Goal: Navigation & Orientation: Understand site structure

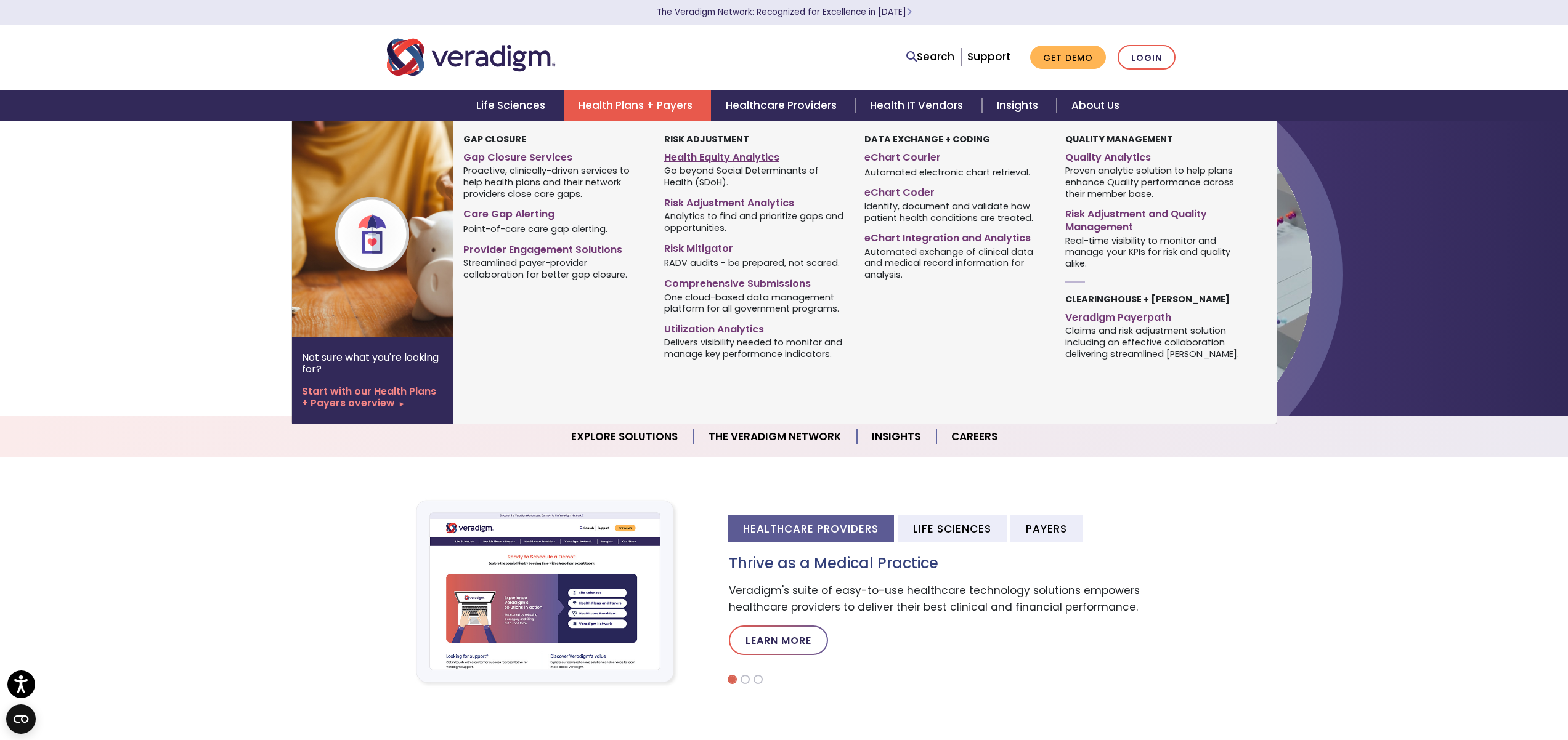
click at [709, 157] on link "Health Equity Analytics" at bounding box center [755, 155] width 182 height 18
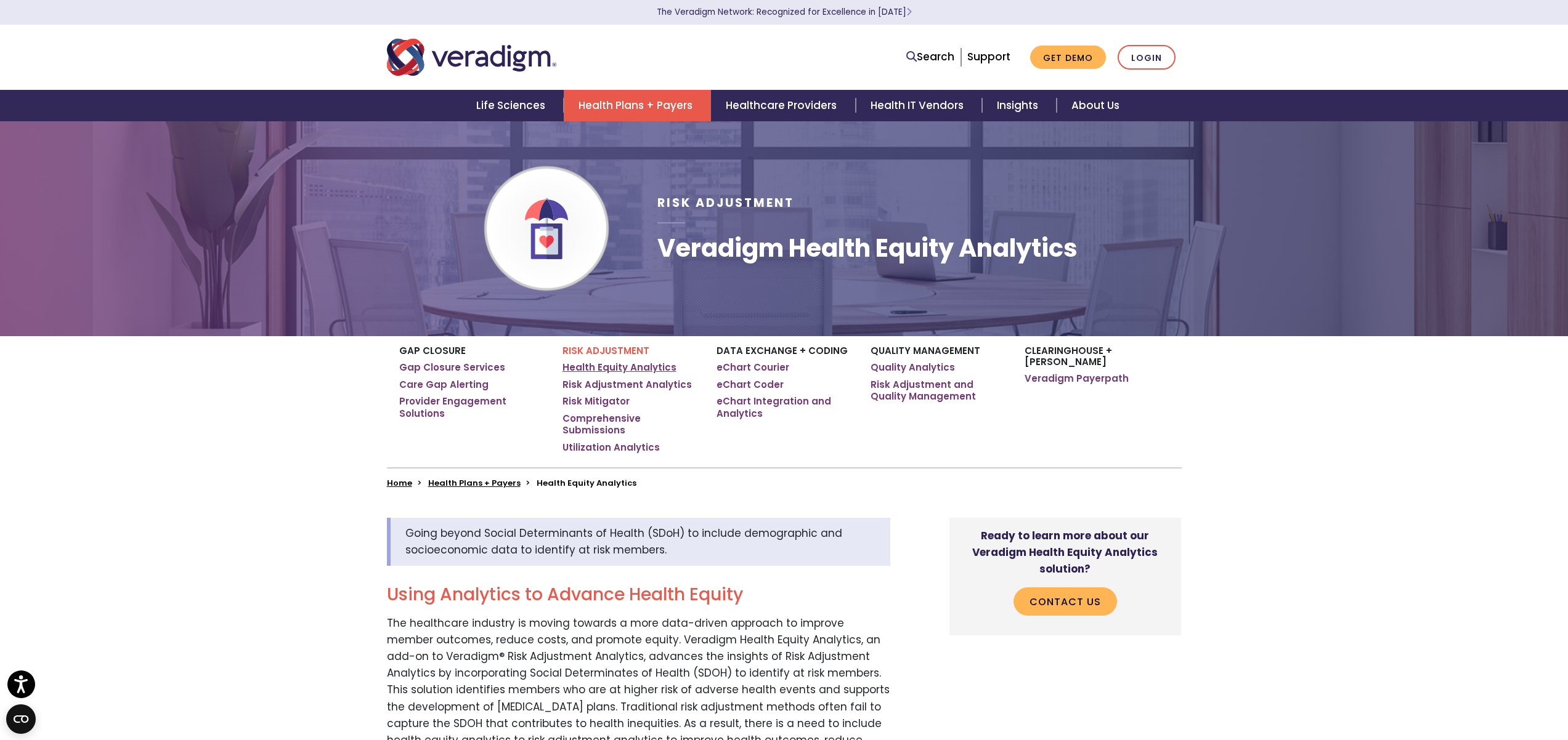
click at [648, 367] on link "Health Equity Analytics" at bounding box center [619, 367] width 114 height 12
click at [766, 371] on link "eChart Courier" at bounding box center [753, 367] width 72 height 12
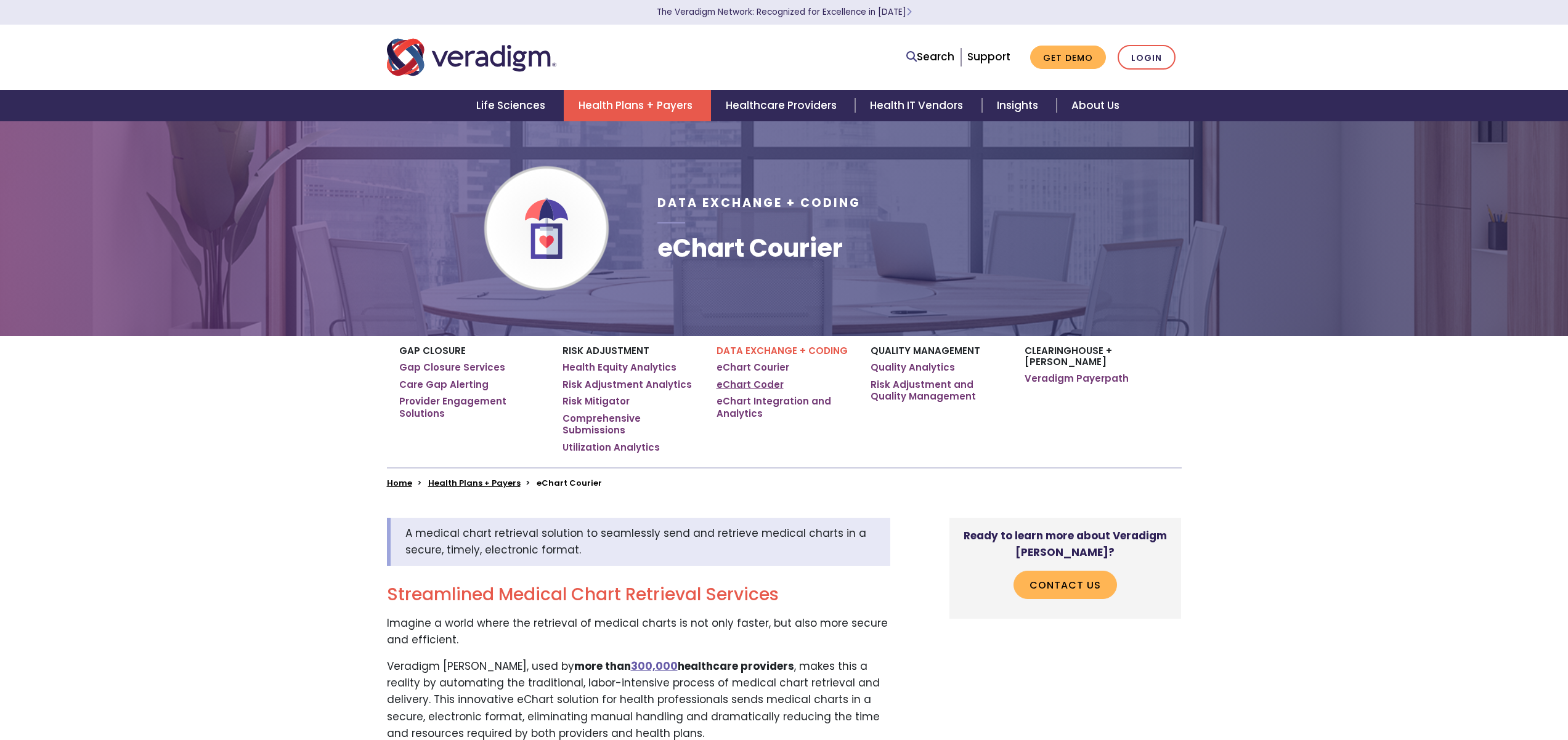
click at [770, 382] on link "eChart Coder" at bounding box center [750, 384] width 67 height 12
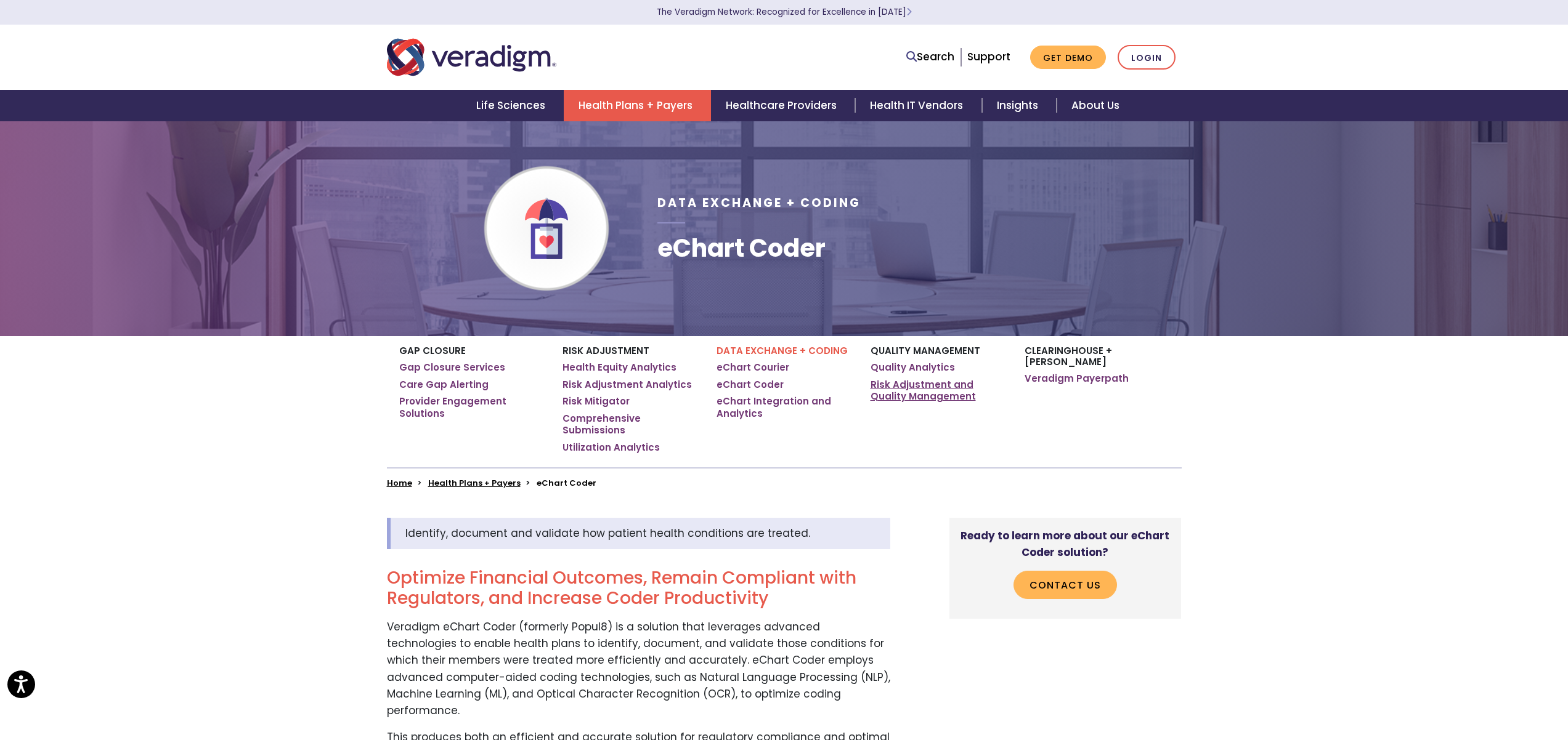
click at [939, 379] on link "Risk Adjustment and Quality Management" at bounding box center [938, 391] width 135 height 24
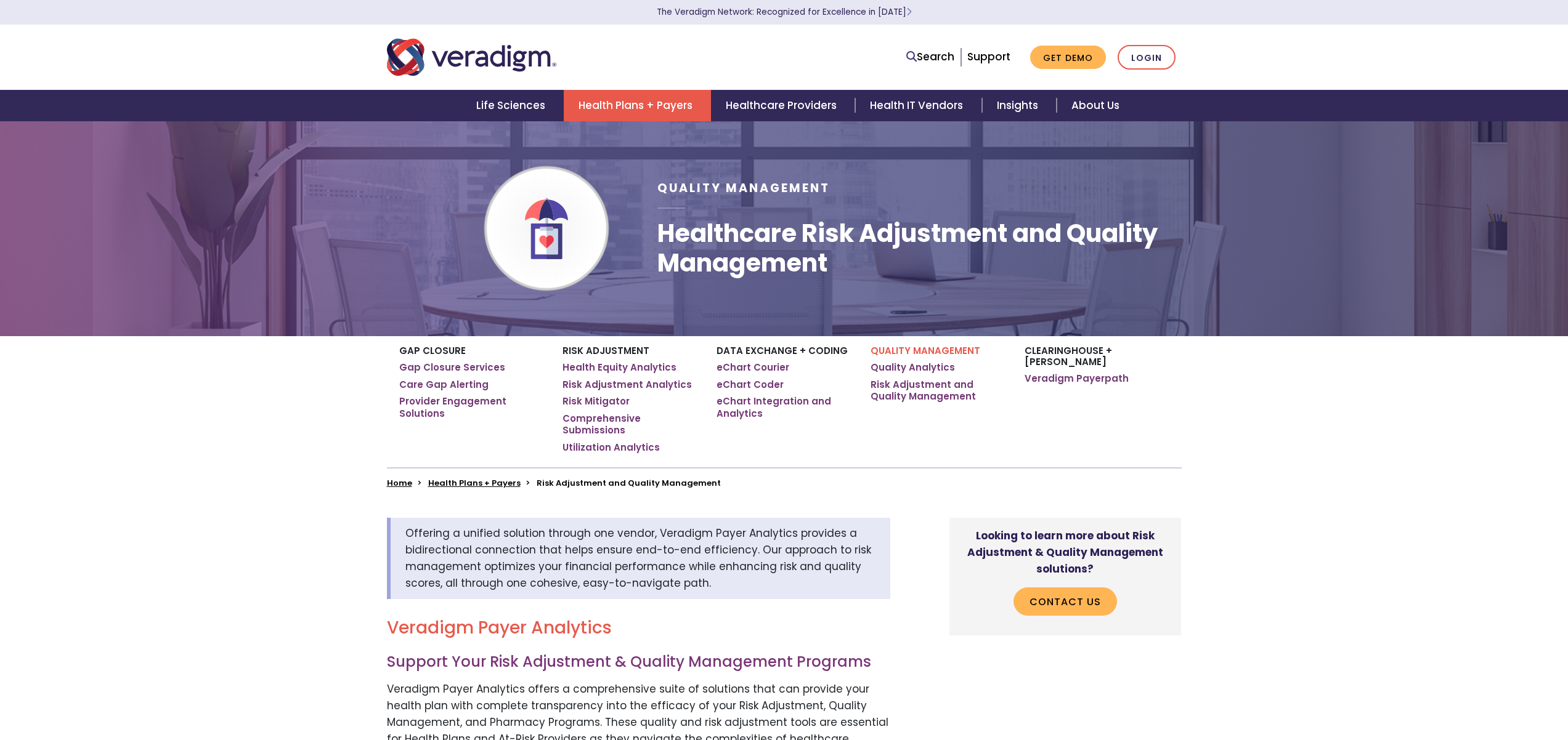
click at [933, 363] on link "Quality Analytics" at bounding box center [912, 367] width 84 height 12
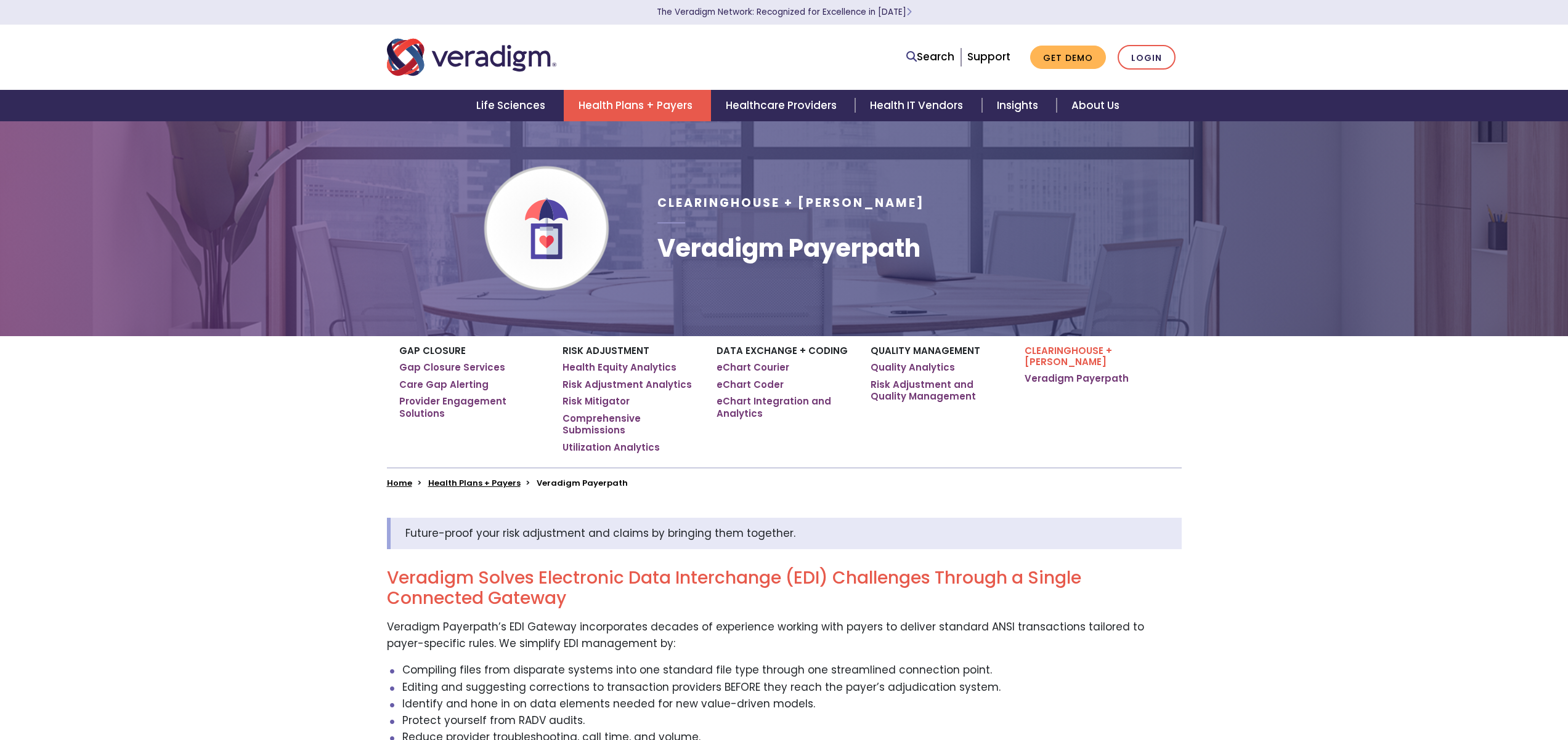
click at [722, 393] on div "Data Exchange + Coding eChart Courier eChart Coder eChart Integration and Analy…" at bounding box center [784, 402] width 154 height 132
click at [746, 387] on link "eChart Coder" at bounding box center [750, 384] width 67 height 12
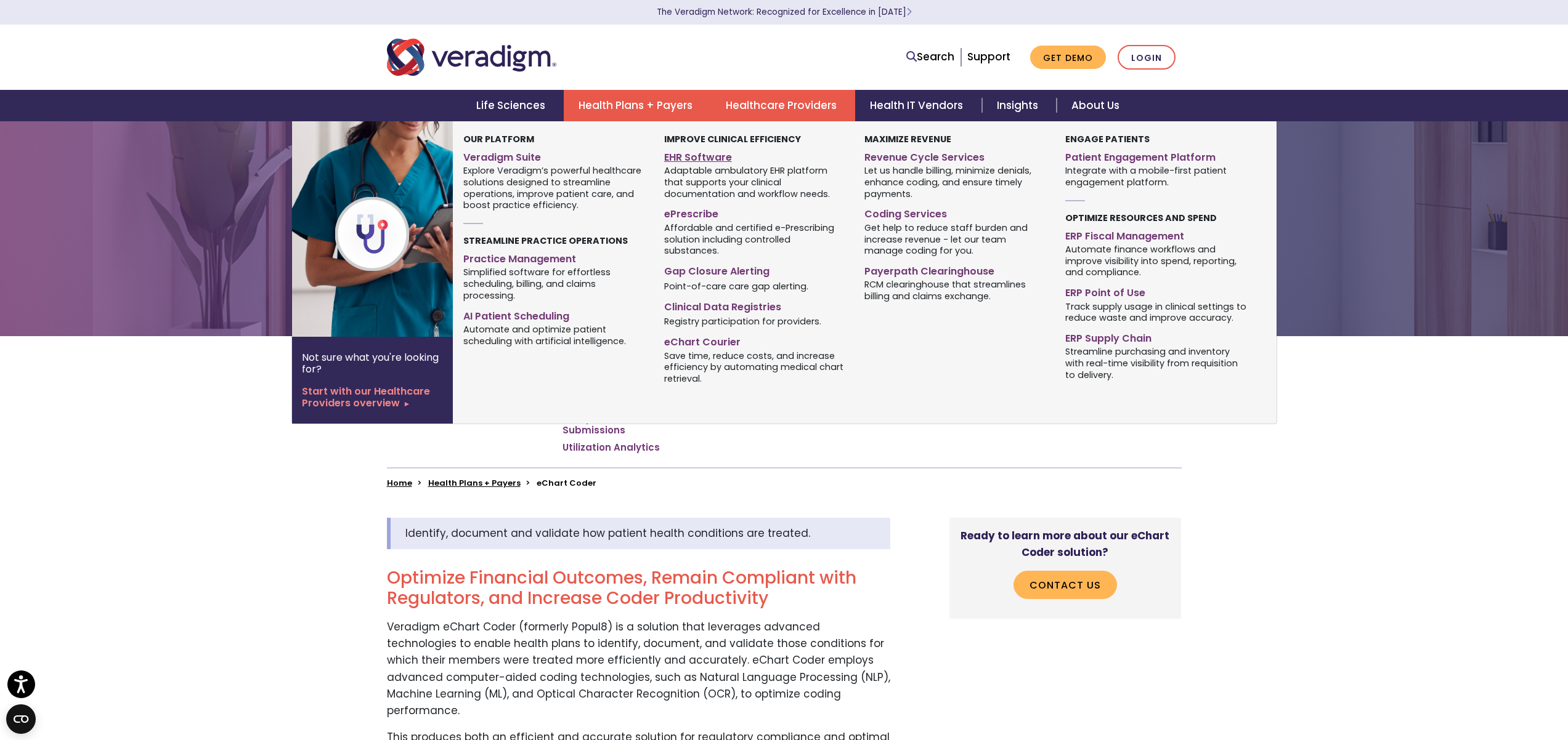
click at [709, 157] on link "EHR Software" at bounding box center [755, 155] width 182 height 18
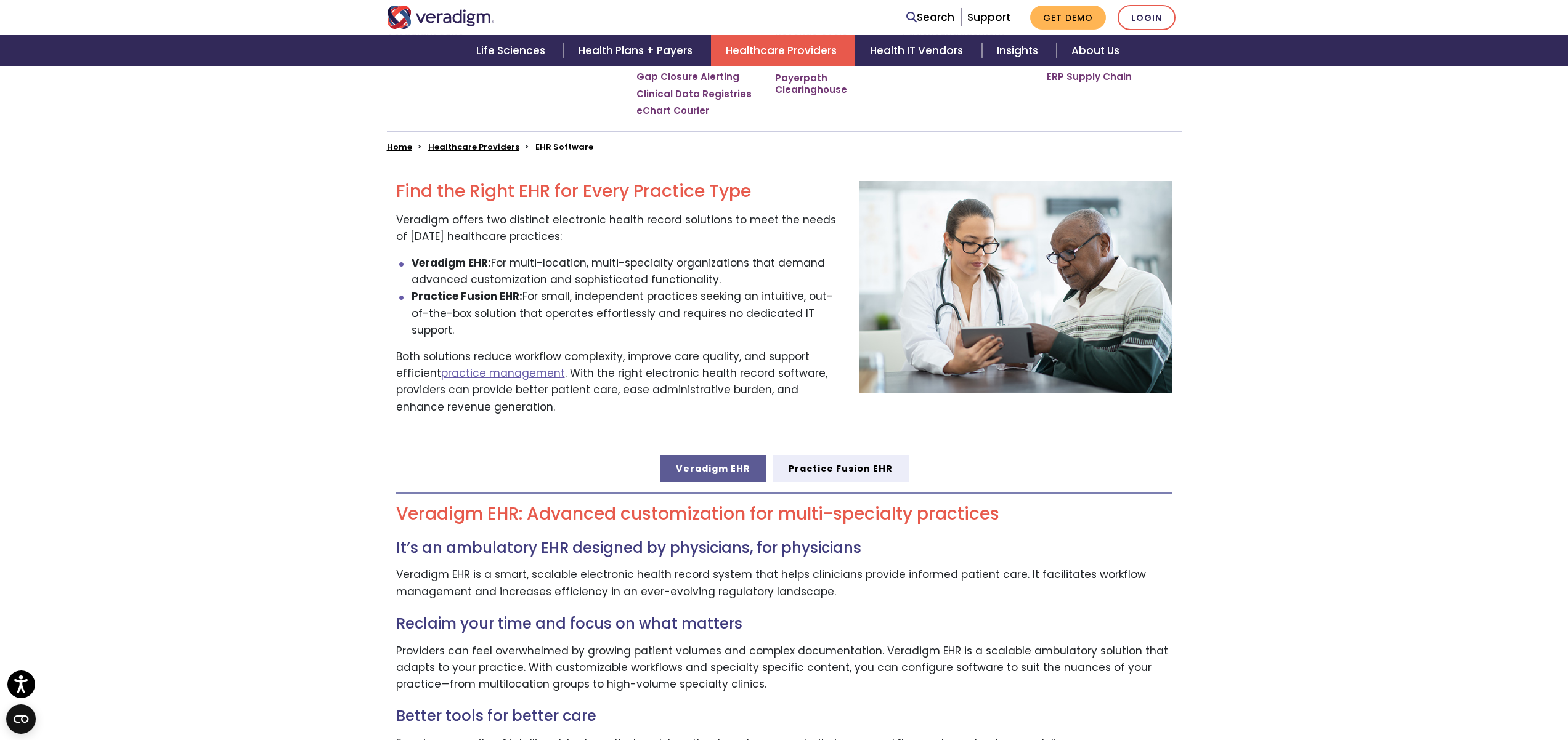
scroll to position [454, 0]
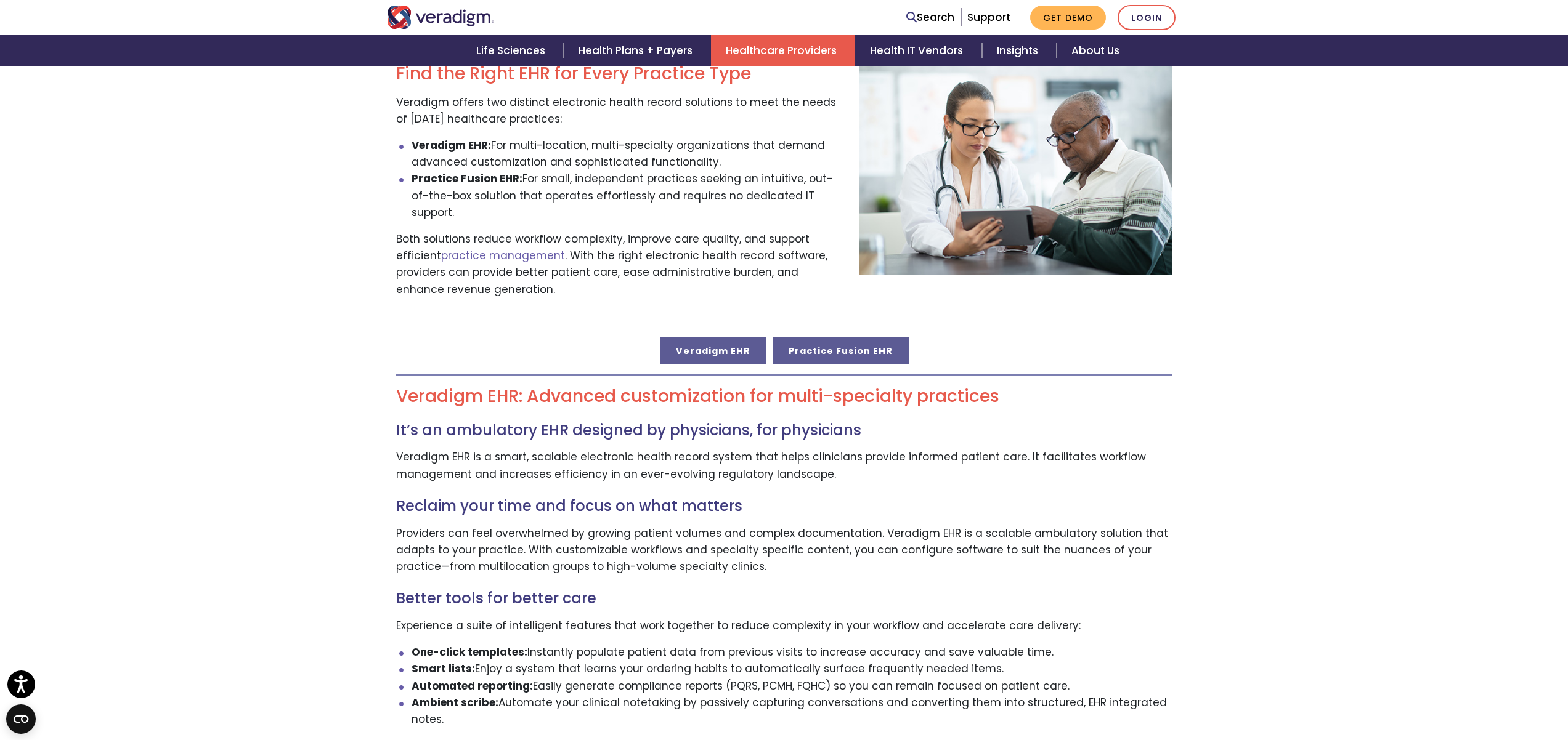
click at [865, 338] on link "Practice Fusion EHR" at bounding box center [840, 350] width 136 height 27
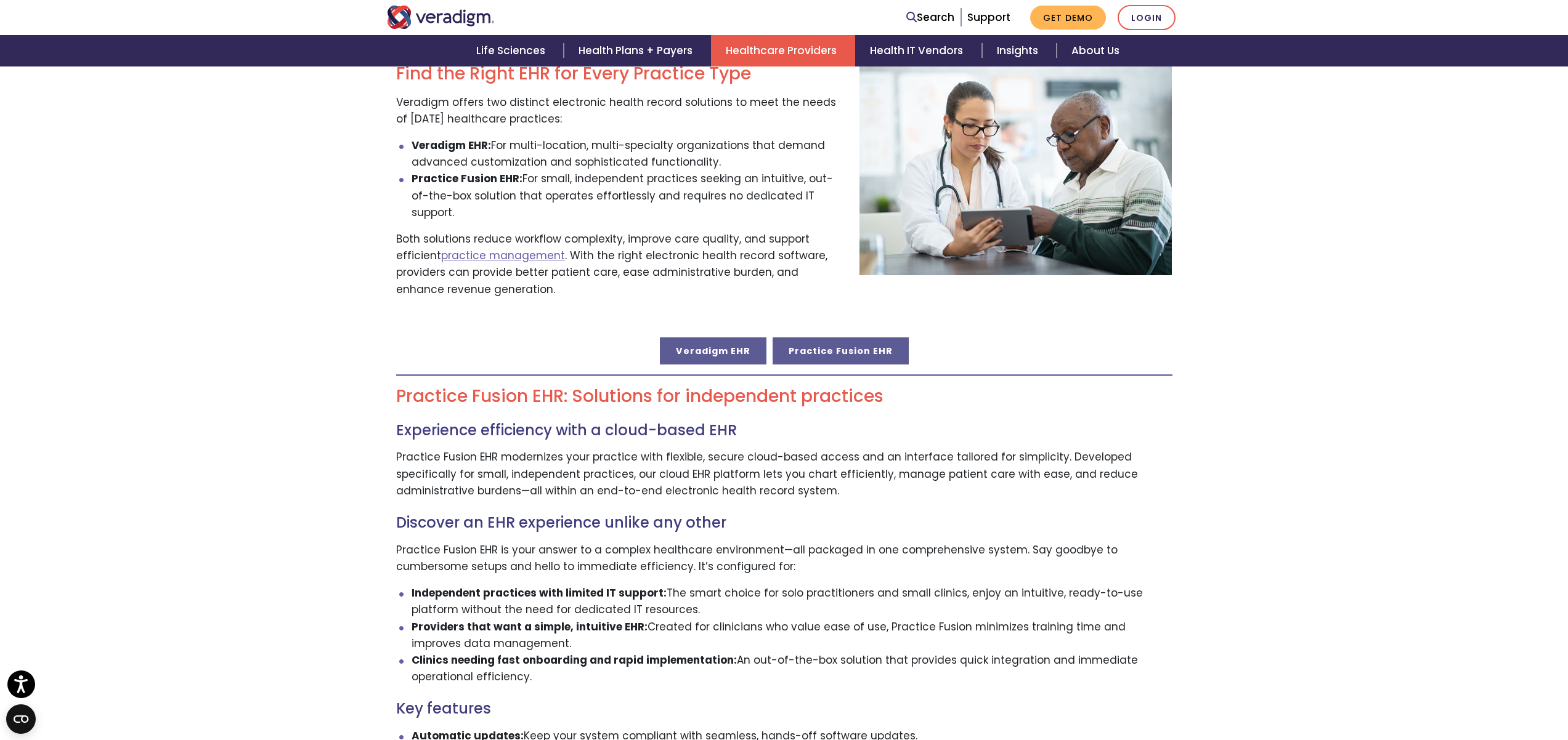
click at [703, 337] on link "Veradigm EHR" at bounding box center [712, 350] width 107 height 27
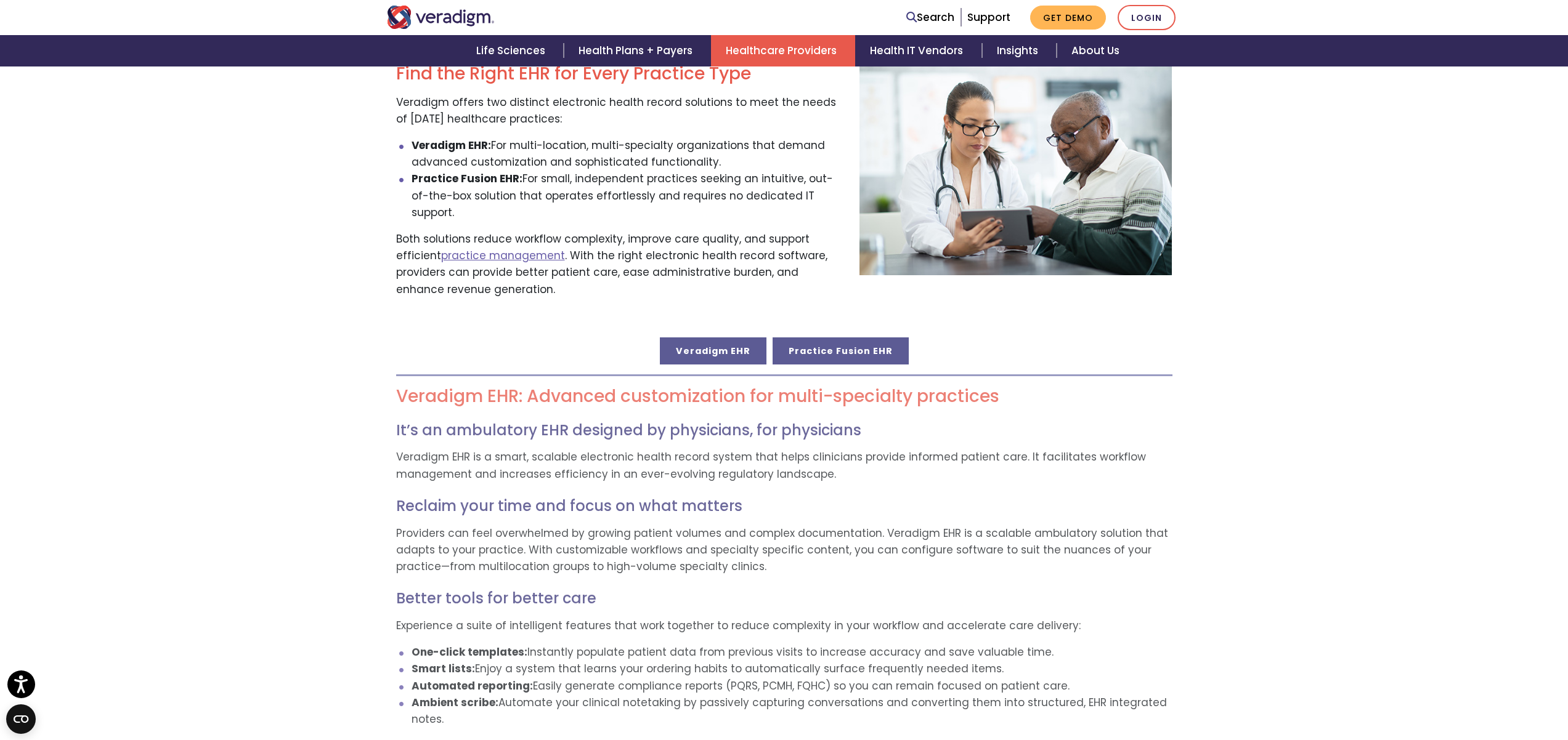
click at [831, 337] on link "Practice Fusion EHR" at bounding box center [840, 350] width 136 height 27
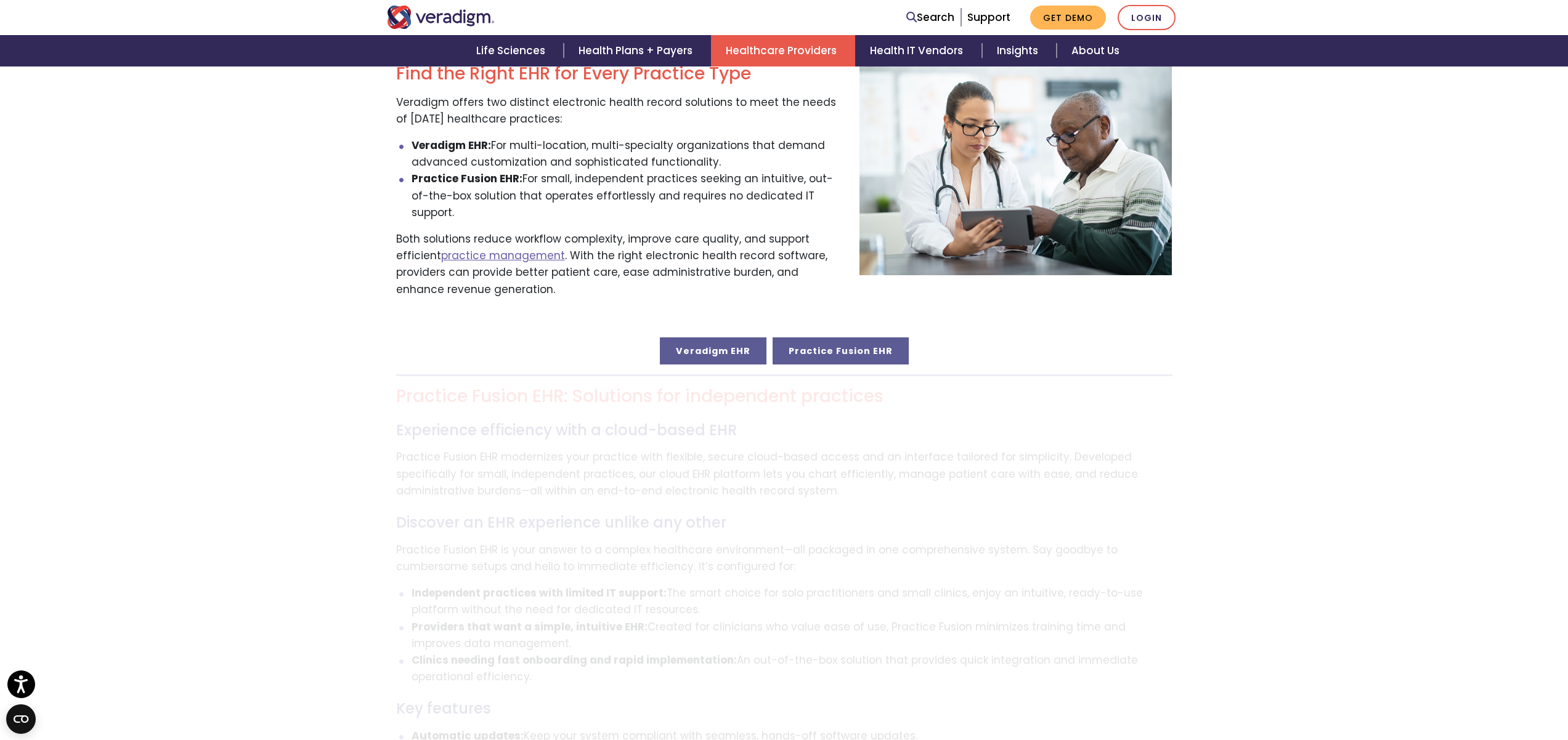
click at [684, 337] on link "Veradigm EHR" at bounding box center [712, 350] width 107 height 27
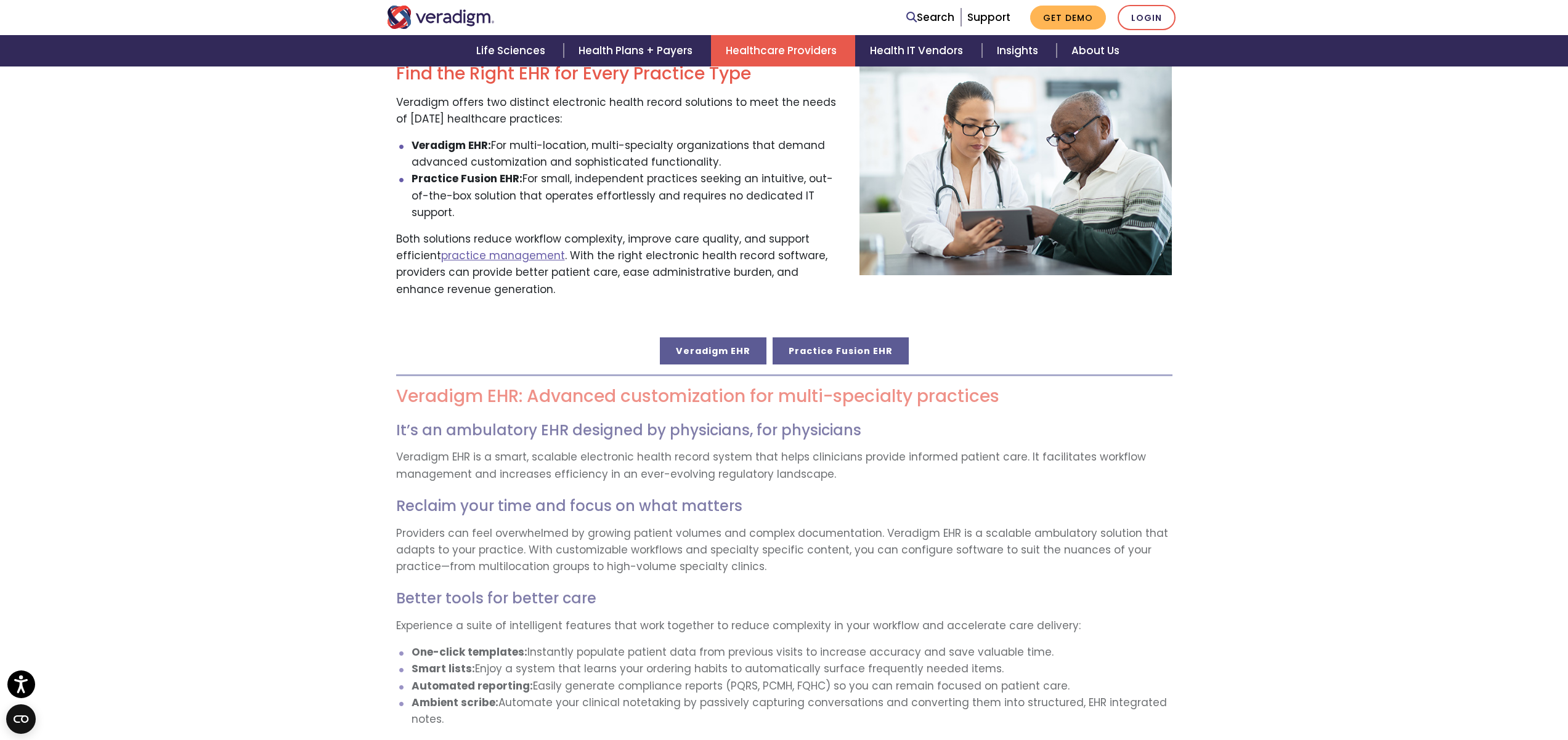
click at [817, 341] on link "Practice Fusion EHR" at bounding box center [840, 350] width 136 height 27
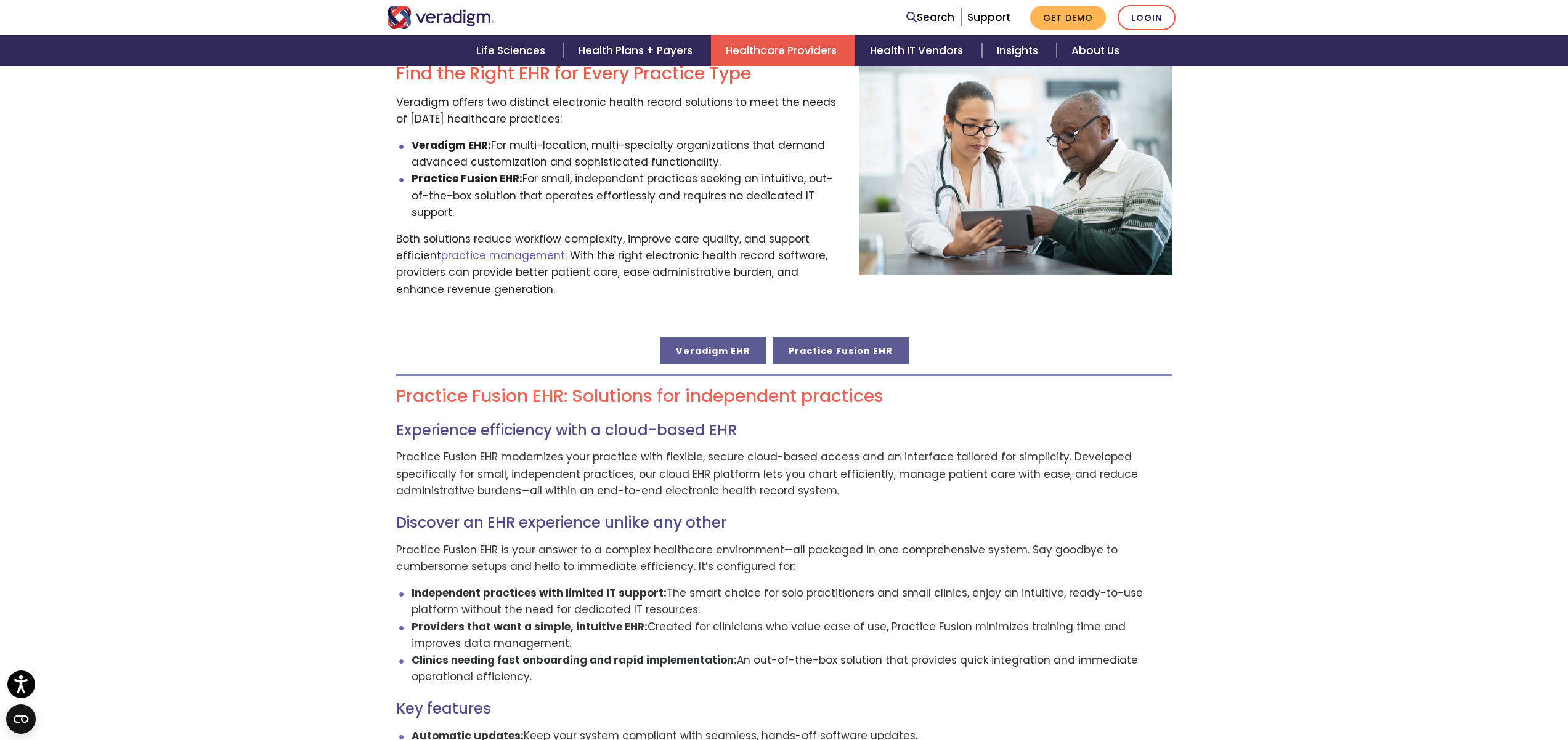
click at [705, 337] on link "Veradigm EHR" at bounding box center [712, 350] width 107 height 27
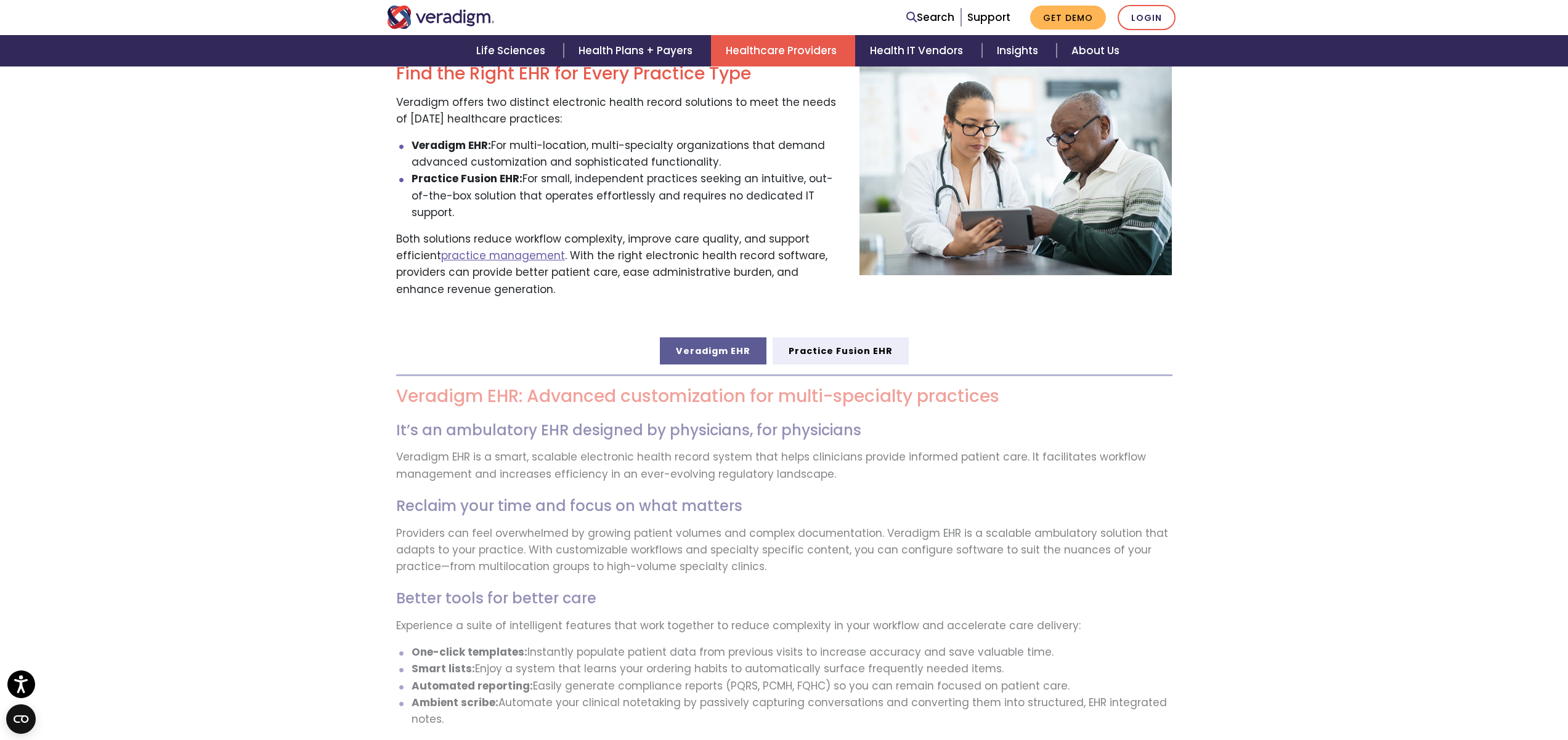
drag, startPoint x: 848, startPoint y: 327, endPoint x: 742, endPoint y: 325, distance: 106.0
click at [847, 337] on link "Practice Fusion EHR" at bounding box center [840, 350] width 136 height 27
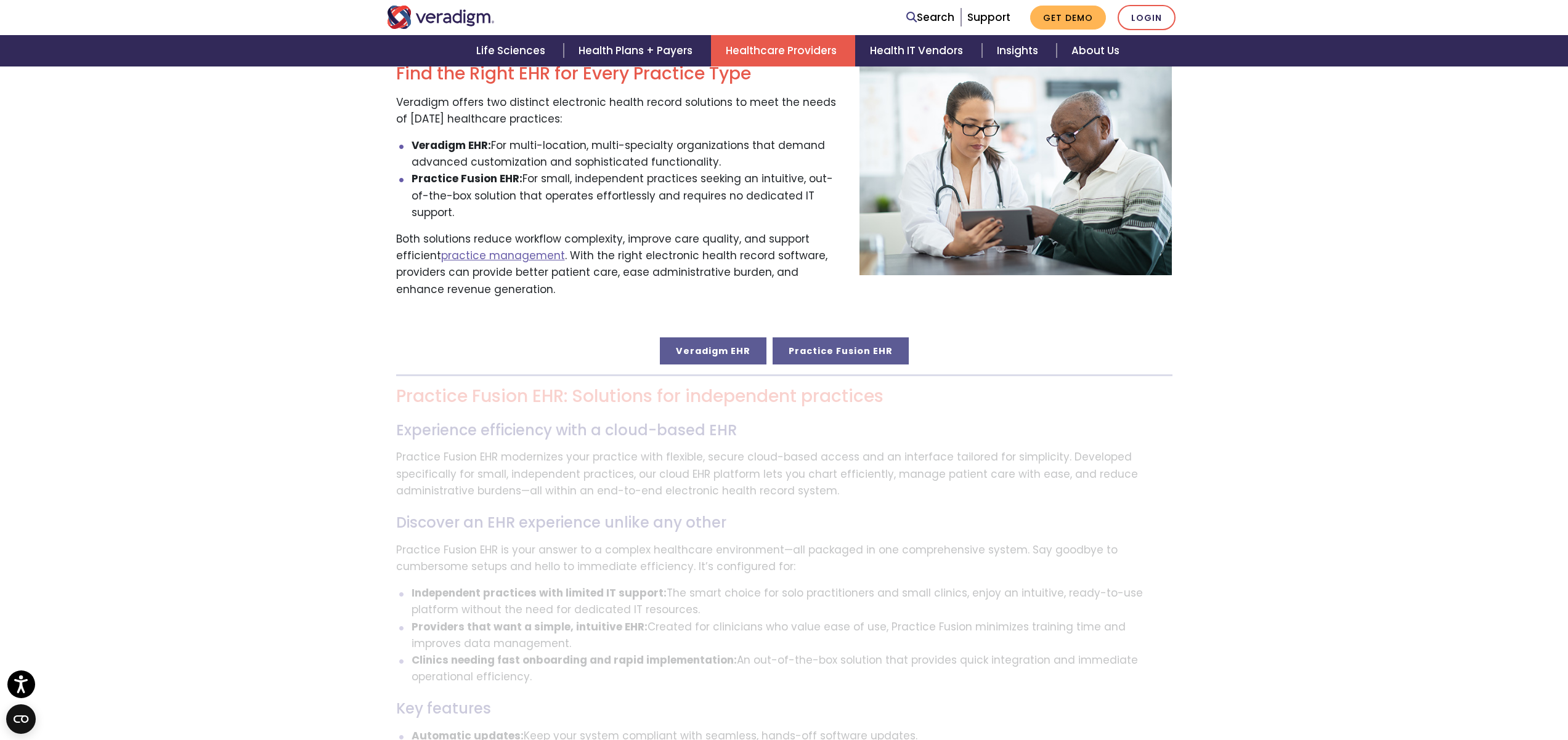
click at [741, 337] on link "Veradigm EHR" at bounding box center [712, 350] width 107 height 27
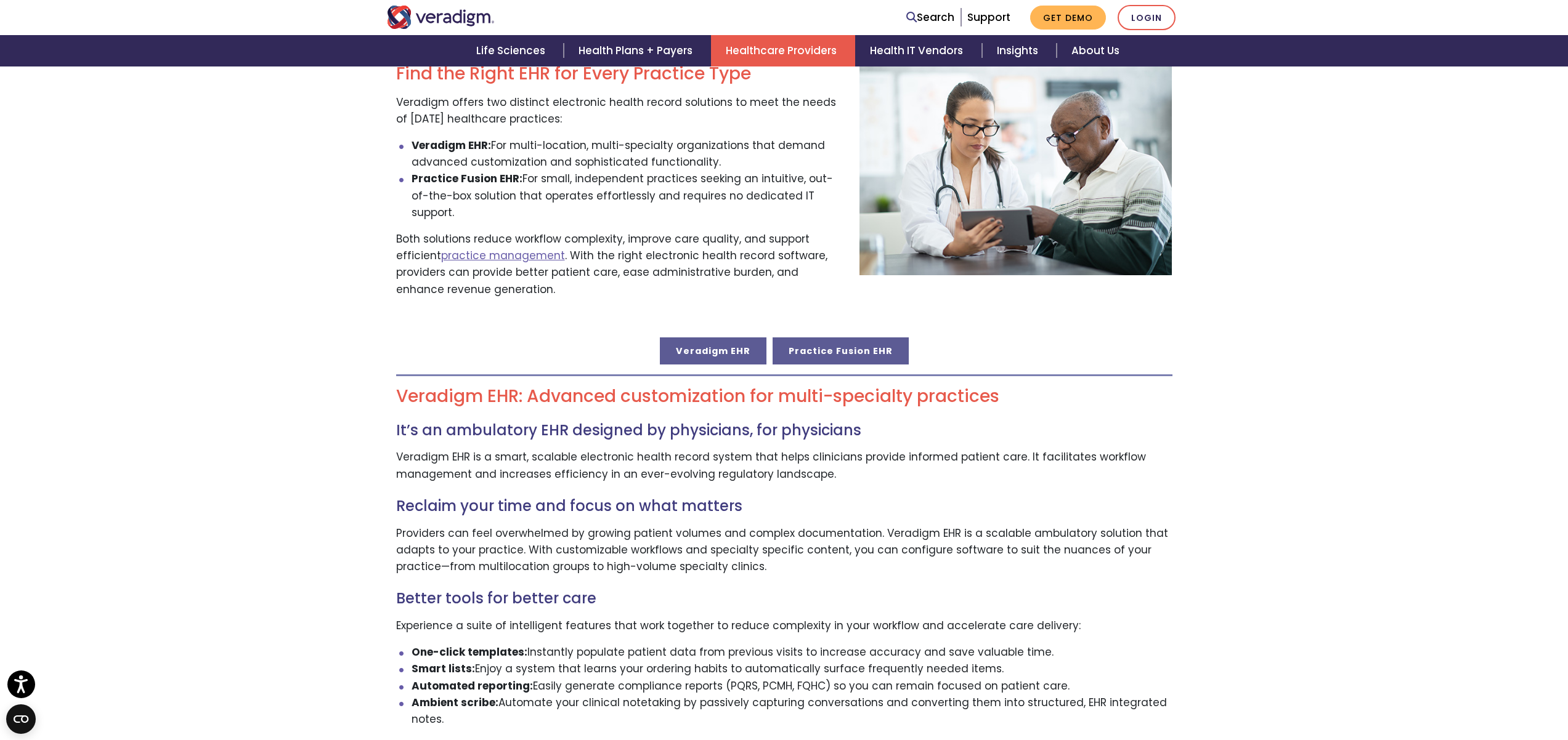
click at [878, 337] on link "Practice Fusion EHR" at bounding box center [840, 350] width 136 height 27
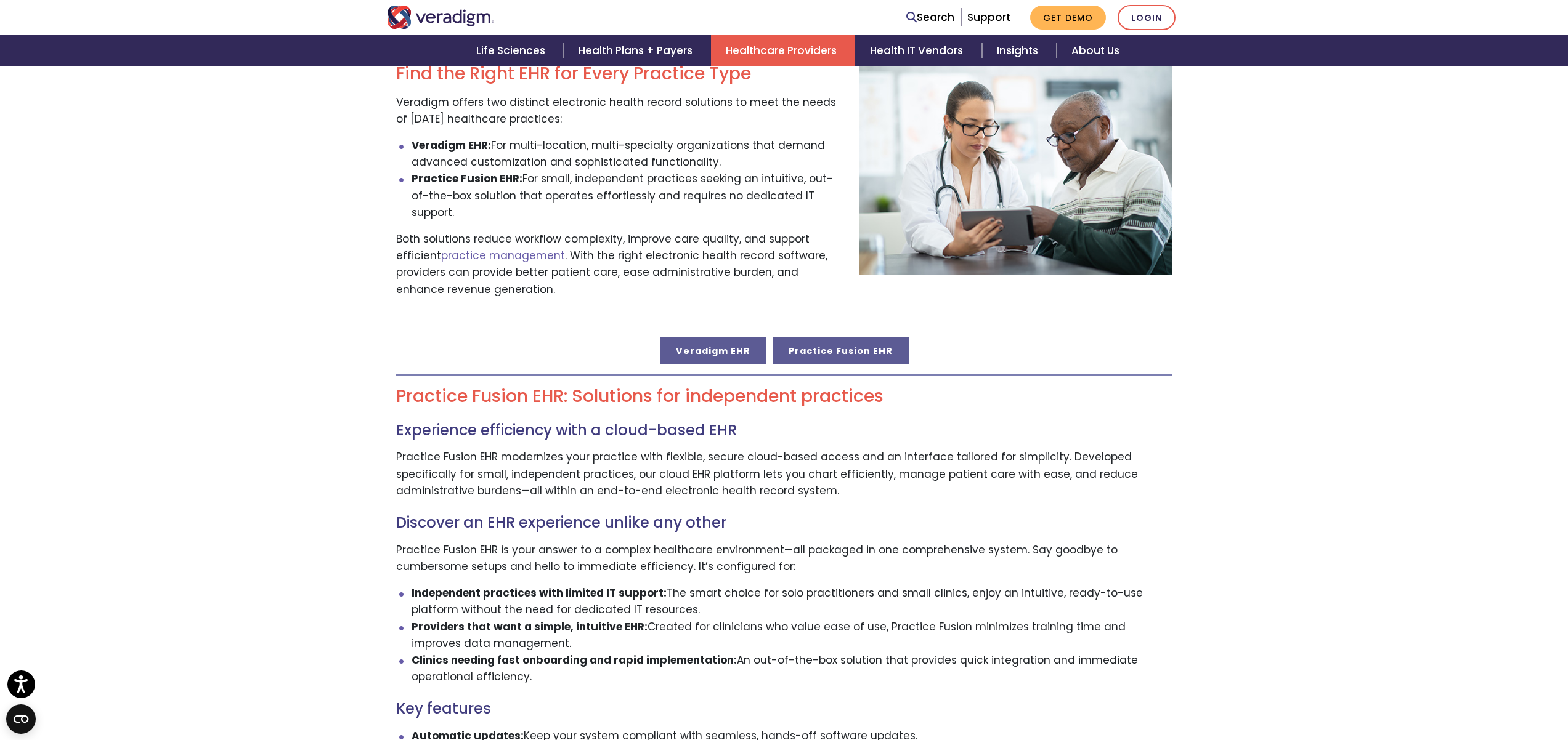
click at [757, 337] on link "Veradigm EHR" at bounding box center [712, 350] width 107 height 27
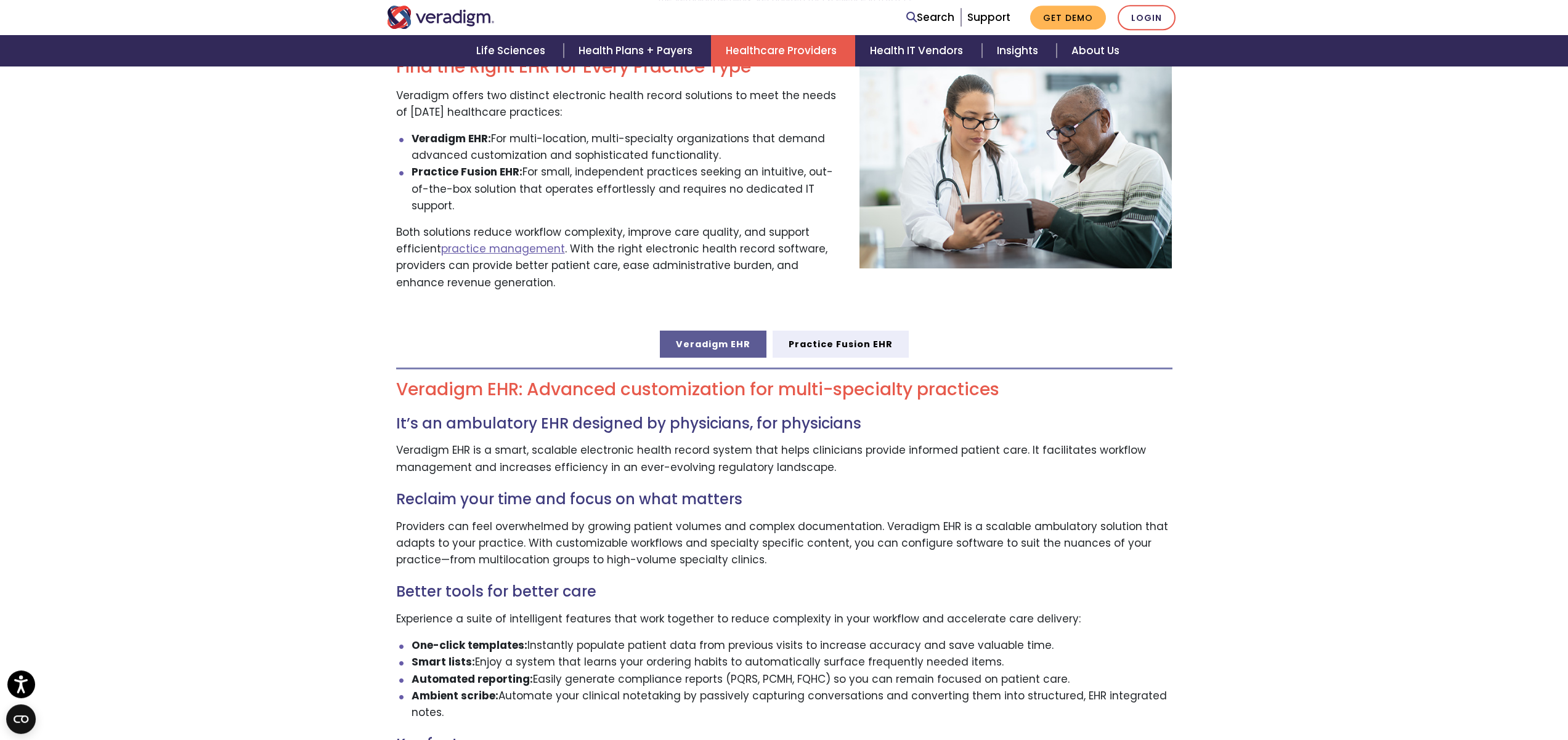
scroll to position [463, 0]
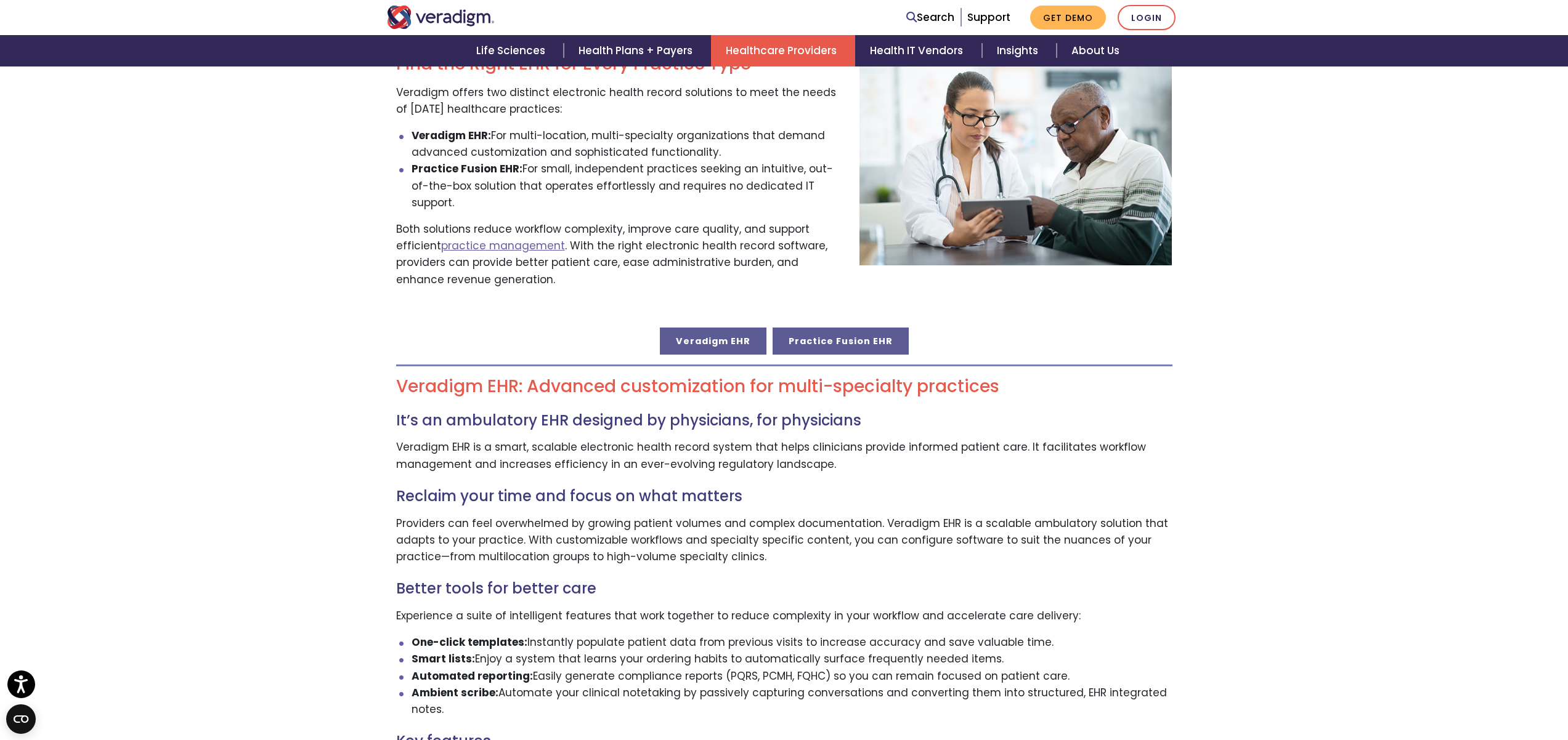
click at [834, 337] on link "Practice Fusion EHR" at bounding box center [840, 341] width 136 height 27
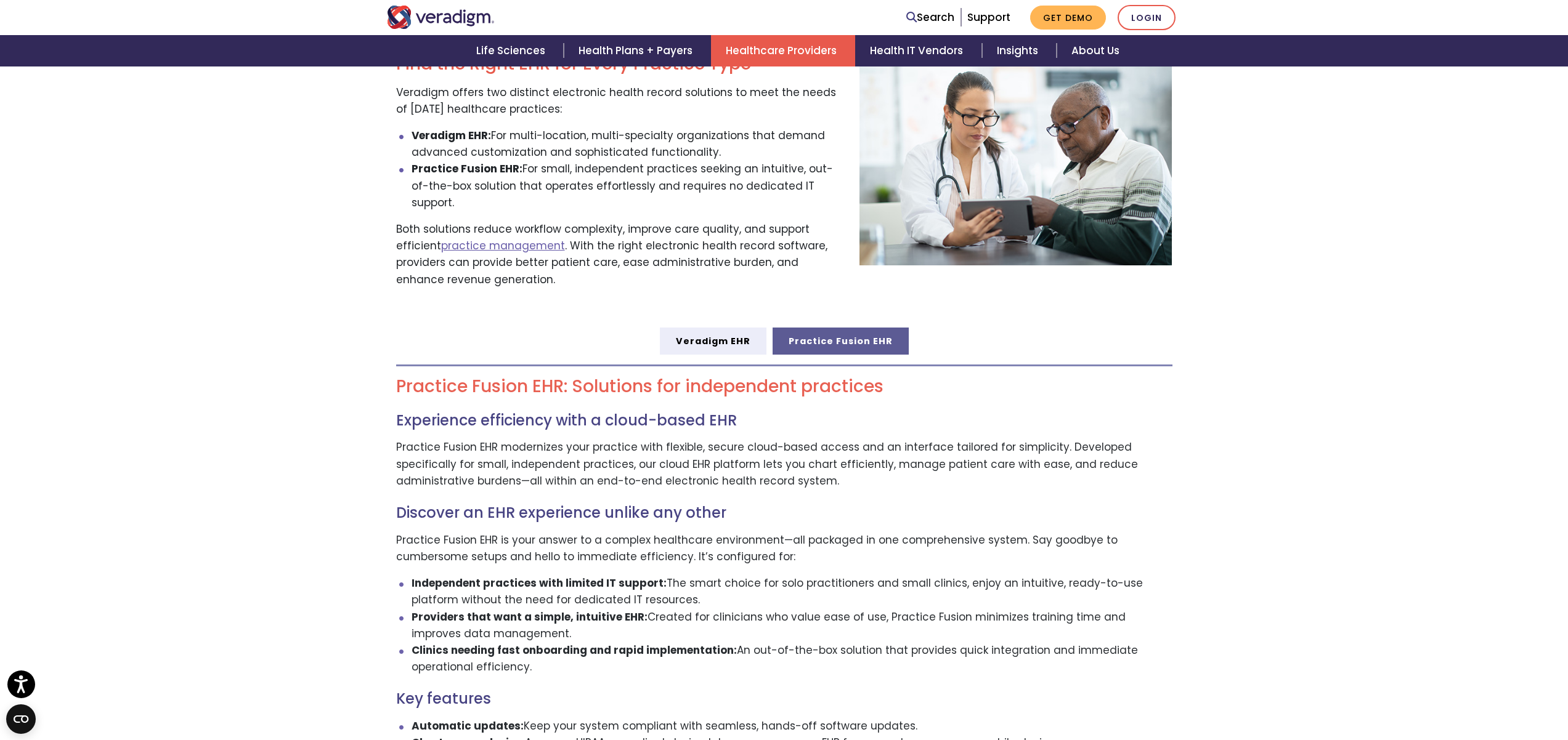
click at [717, 355] on div "Practice Fusion EHR: Solutions for independent practices Experience efficiency …" at bounding box center [784, 680] width 795 height 650
click at [740, 329] on link "Veradigm EHR" at bounding box center [712, 341] width 107 height 27
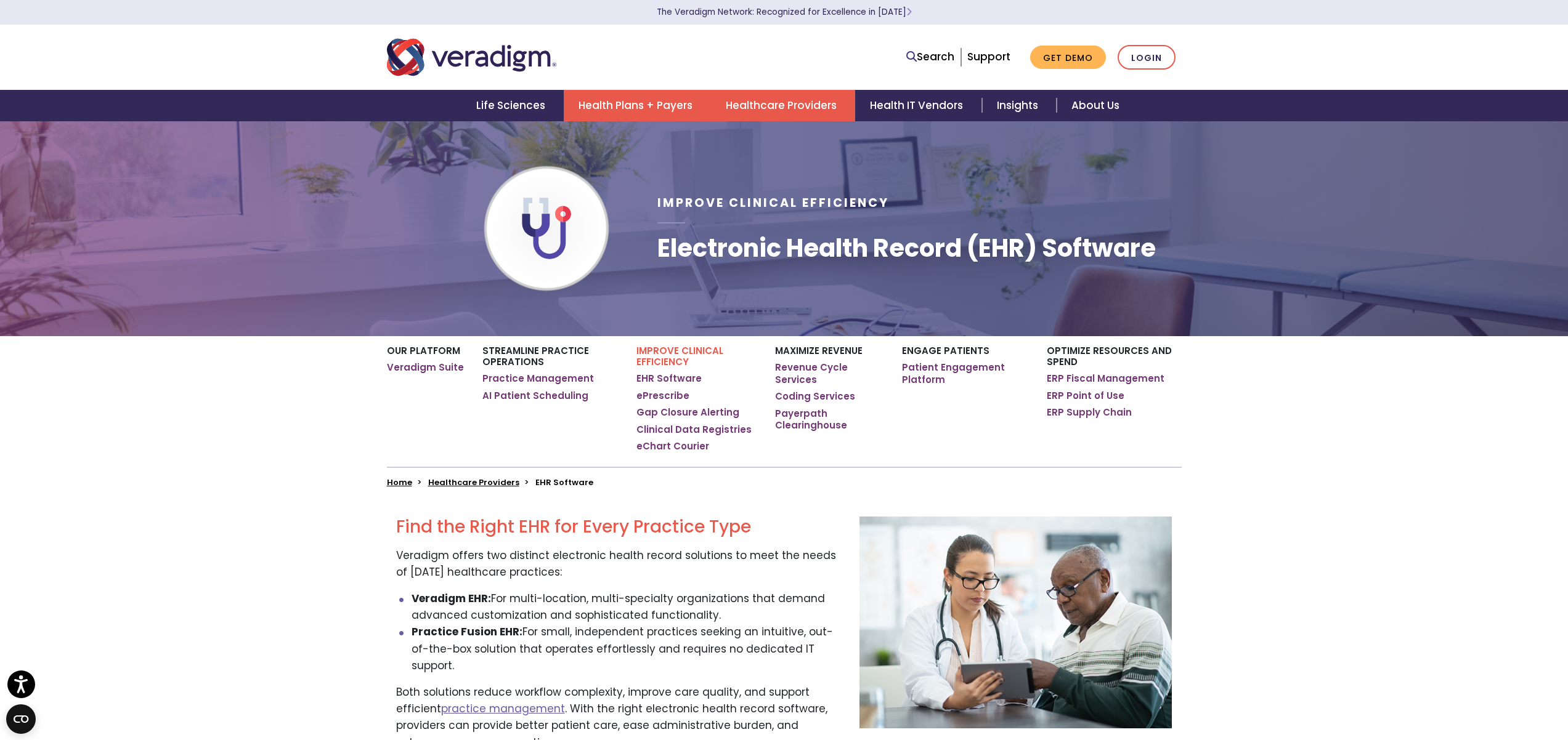
click at [663, 97] on link "Health Plans + Payers" at bounding box center [637, 106] width 147 height 31
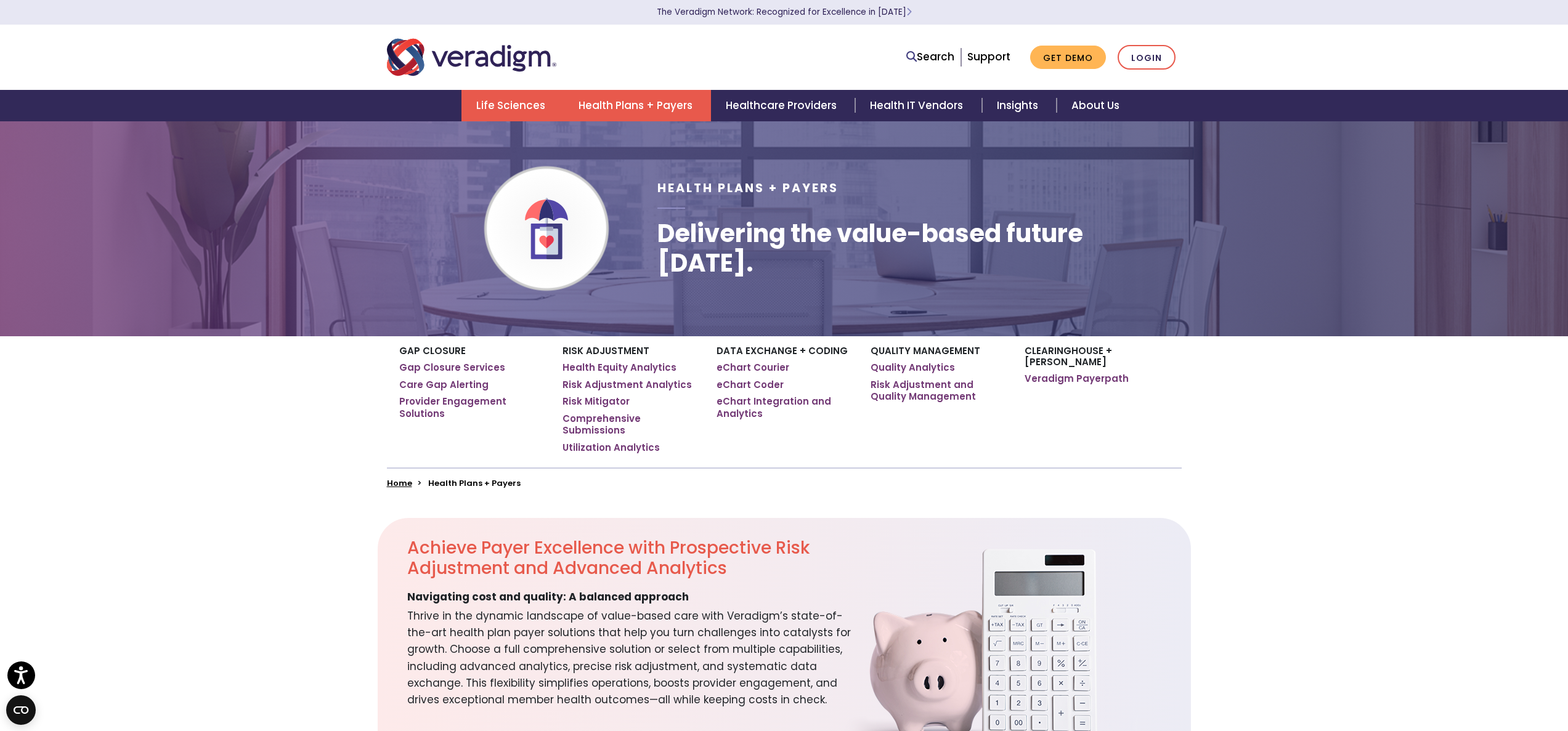
click at [536, 96] on link "Life Sciences" at bounding box center [512, 106] width 102 height 32
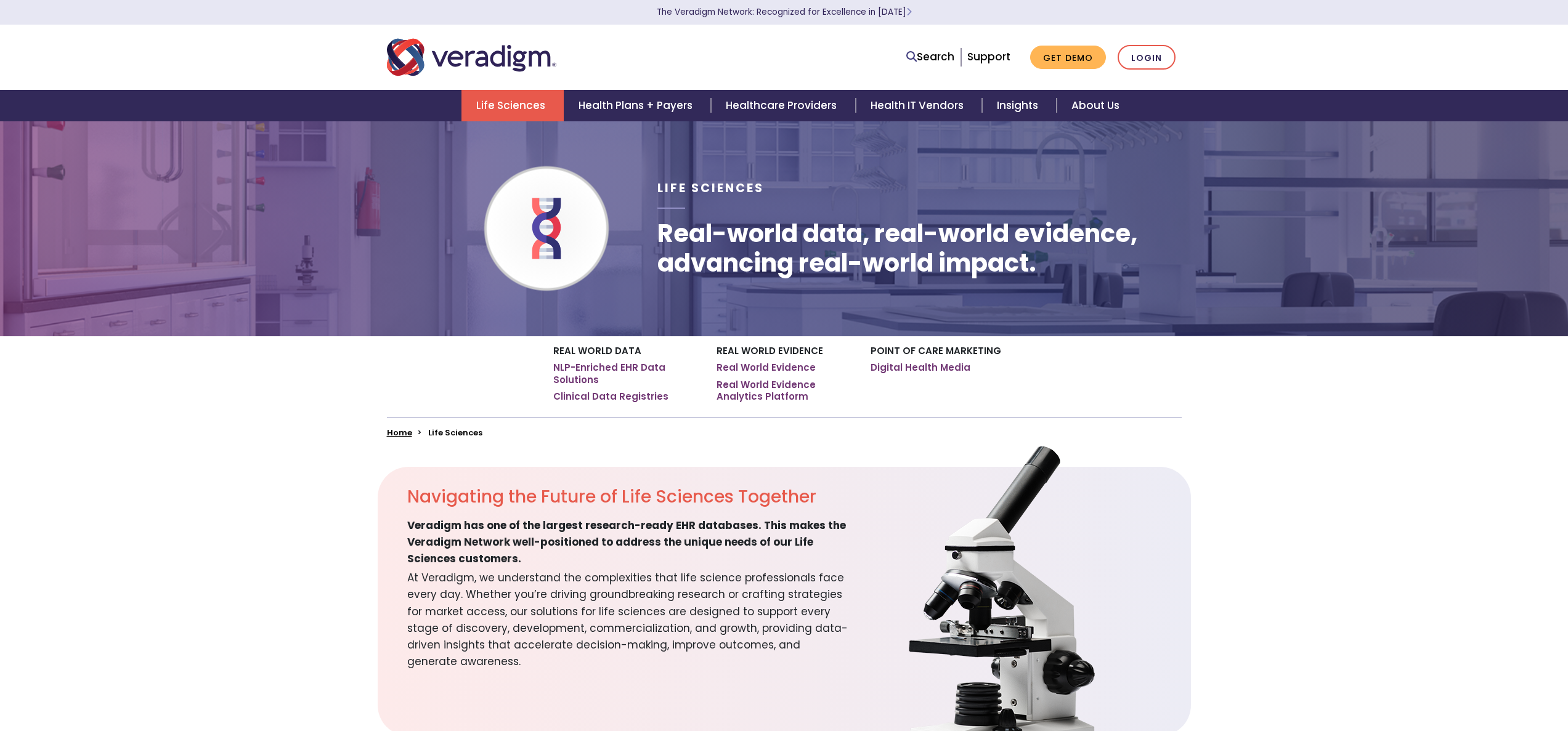
click at [508, 44] on img "Veradigm logo" at bounding box center [471, 57] width 169 height 41
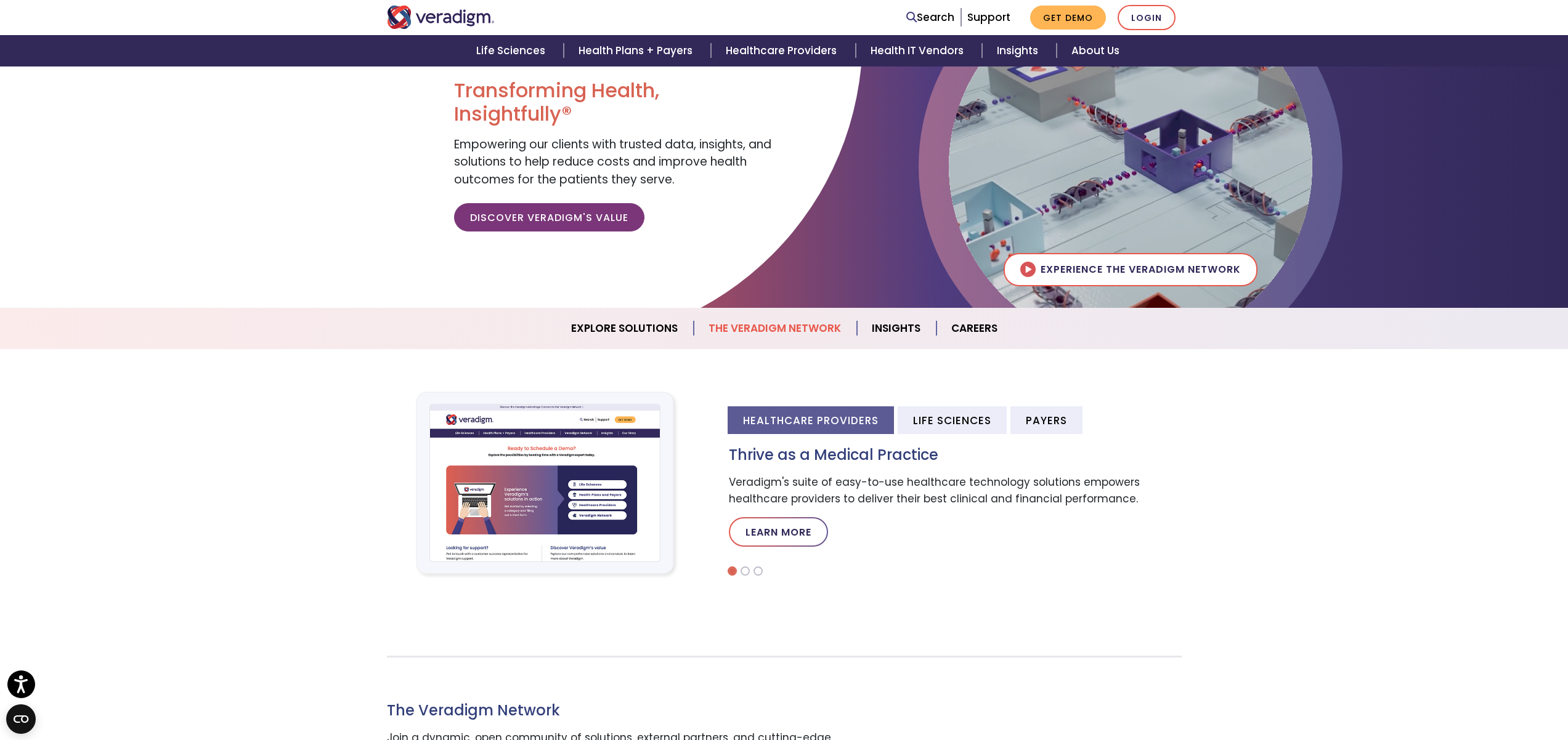
click at [768, 334] on link "The Veradigm Network" at bounding box center [775, 329] width 163 height 31
